Goal: Check status

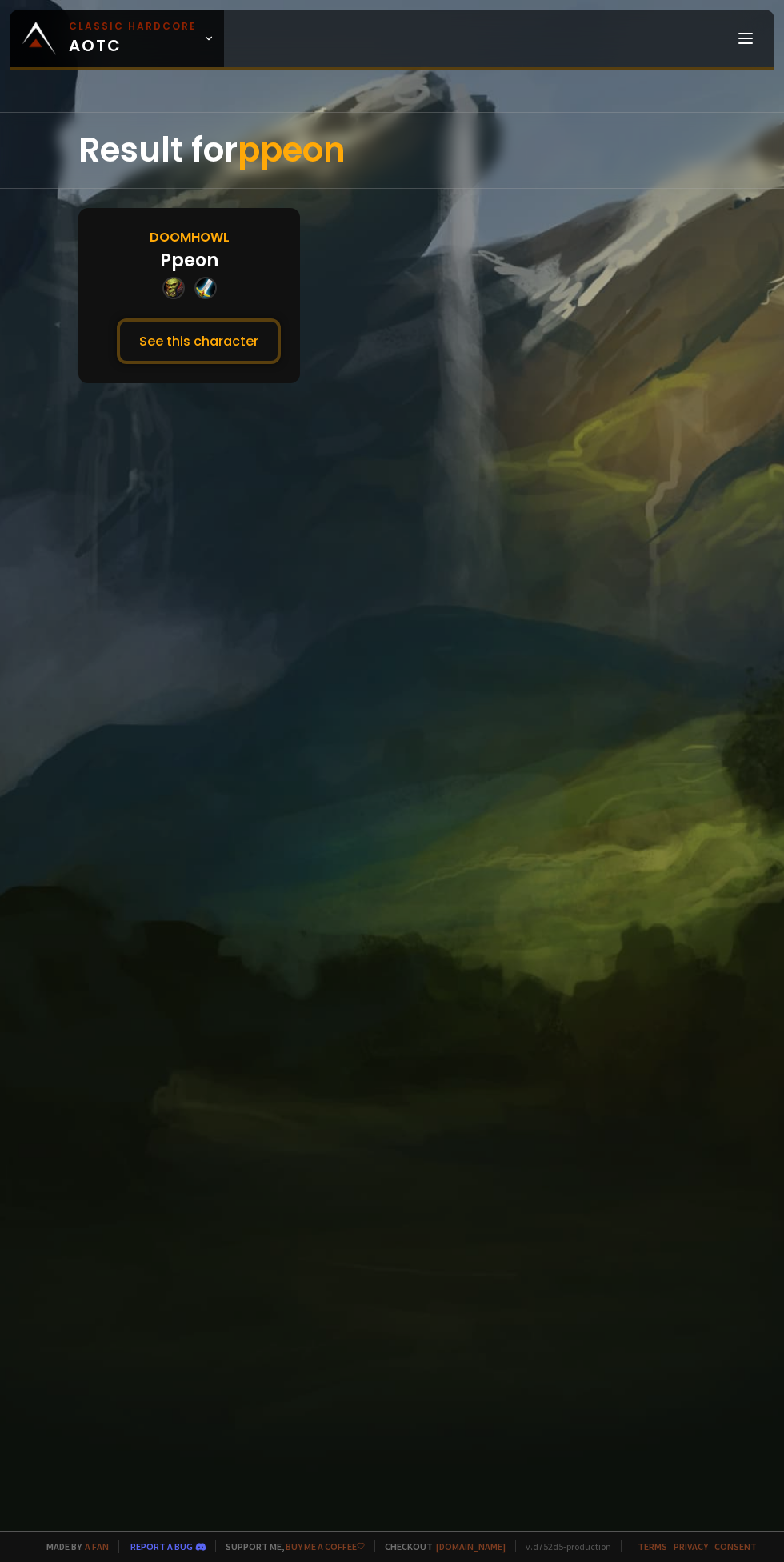
click at [211, 339] on button "See this character" at bounding box center [199, 341] width 164 height 45
click at [222, 339] on button "See this character" at bounding box center [199, 341] width 164 height 45
